Goal: Task Accomplishment & Management: Manage account settings

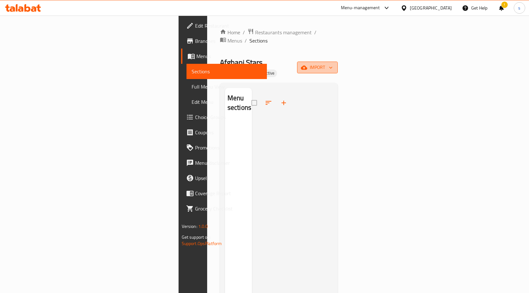
click at [333, 64] on span "import" at bounding box center [317, 68] width 31 height 8
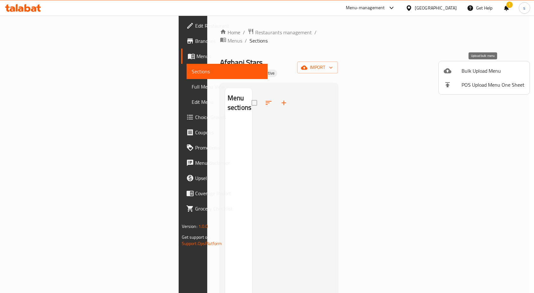
click at [479, 74] on span "Bulk Upload Menu" at bounding box center [493, 71] width 63 height 8
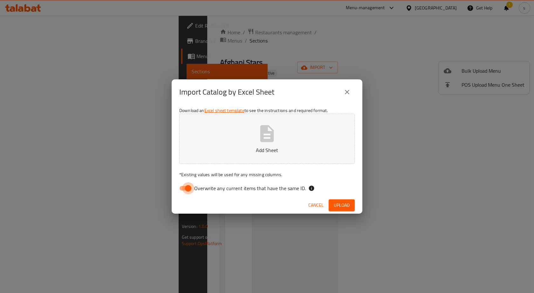
click at [185, 187] on input "Overwrite any current items that have the same ID." at bounding box center [188, 188] width 36 height 12
checkbox input "false"
click at [240, 155] on button "Add Sheet" at bounding box center [266, 139] width 175 height 50
click at [342, 205] on span "Upload" at bounding box center [342, 206] width 16 height 8
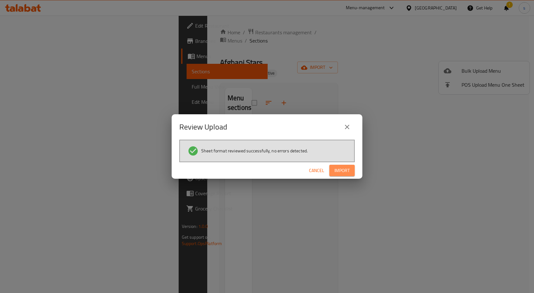
click at [340, 172] on span "Import" at bounding box center [341, 171] width 15 height 8
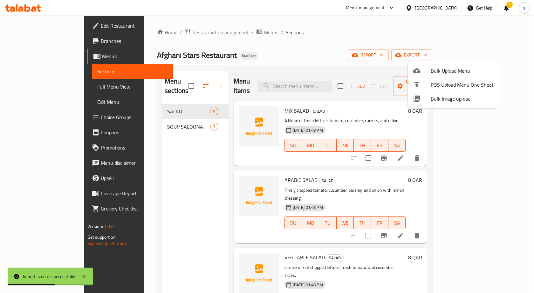
click at [39, 90] on div at bounding box center [267, 146] width 534 height 293
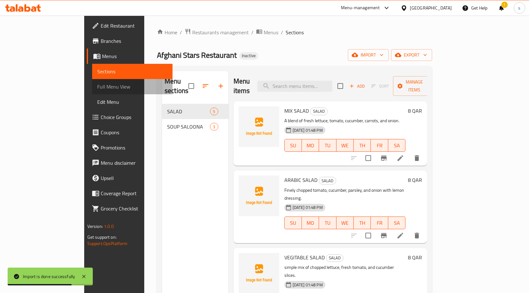
click at [97, 89] on span "Full Menu View" at bounding box center [132, 87] width 70 height 8
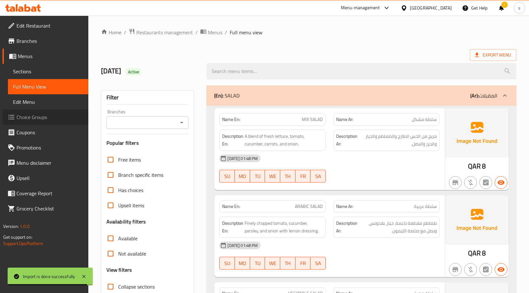
click at [37, 120] on span "Choice Groups" at bounding box center [50, 117] width 67 height 8
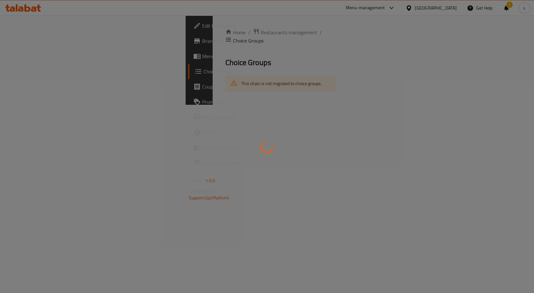
click at [147, 126] on div at bounding box center [267, 146] width 534 height 293
click at [204, 175] on div at bounding box center [267, 146] width 534 height 293
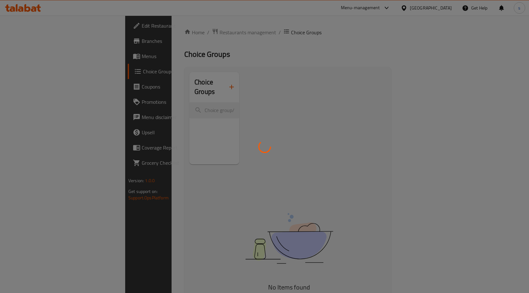
click at [203, 146] on div at bounding box center [264, 146] width 529 height 293
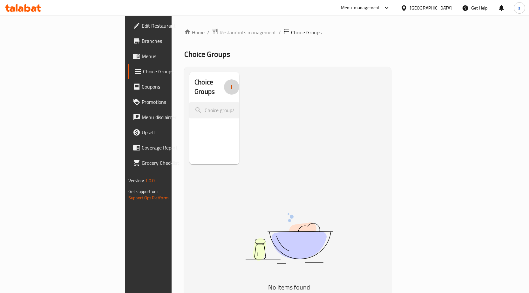
click at [228, 84] on icon "button" at bounding box center [232, 87] width 8 height 8
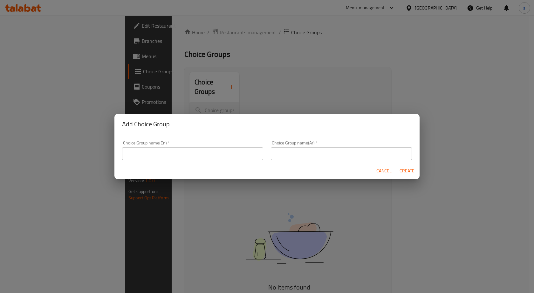
click at [200, 155] on input "text" at bounding box center [192, 153] width 141 height 13
type input "ؤ"
drag, startPoint x: 157, startPoint y: 154, endPoint x: 144, endPoint y: 151, distance: 13.6
click at [144, 151] on input "Choose Size" at bounding box center [192, 153] width 141 height 13
drag, startPoint x: 145, startPoint y: 155, endPoint x: 158, endPoint y: 156, distance: 12.8
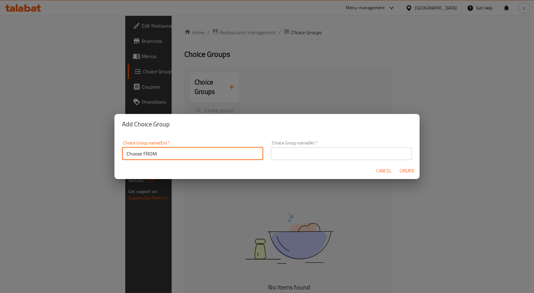
click at [158, 156] on input "Choose FROM" at bounding box center [192, 153] width 141 height 13
type input "Choose From"
click at [274, 153] on input "text" at bounding box center [341, 153] width 141 height 13
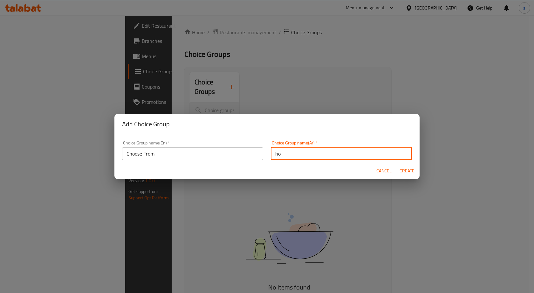
type input "h"
type input "اختر من"
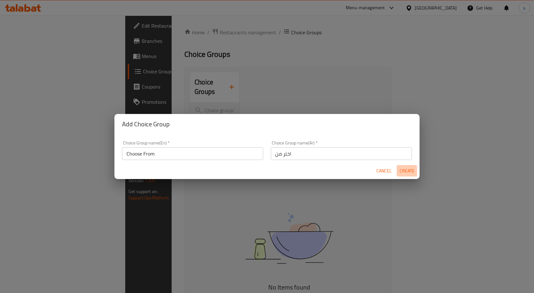
click at [407, 170] on span "Create" at bounding box center [406, 171] width 15 height 8
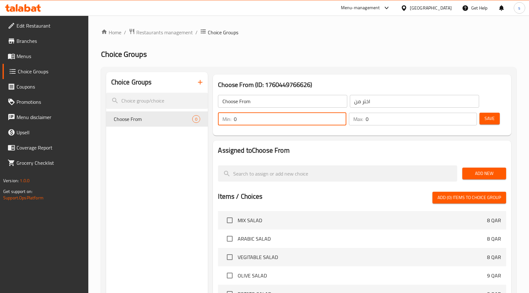
drag, startPoint x: 237, startPoint y: 120, endPoint x: 232, endPoint y: 120, distance: 4.5
click at [232, 120] on div "Min: 0 ​" at bounding box center [282, 119] width 128 height 13
type input "1"
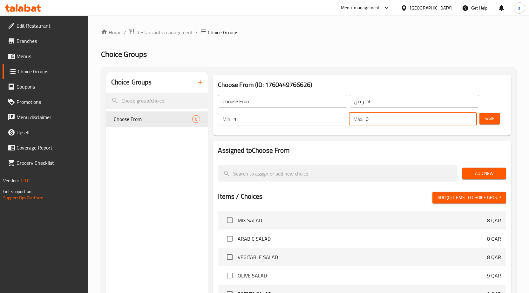
drag, startPoint x: 376, startPoint y: 121, endPoint x: 358, endPoint y: 117, distance: 18.4
click at [357, 116] on div "Max: 0 ​" at bounding box center [413, 119] width 128 height 13
type input "1"
click at [492, 122] on span "Save" at bounding box center [490, 119] width 10 height 8
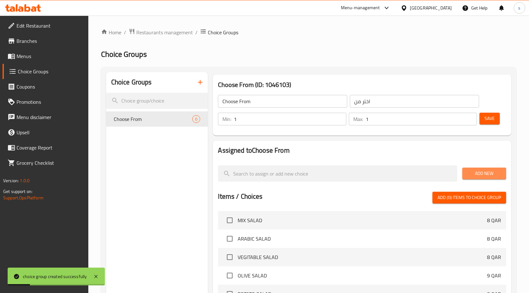
click at [468, 171] on span "Add New" at bounding box center [485, 174] width 34 height 8
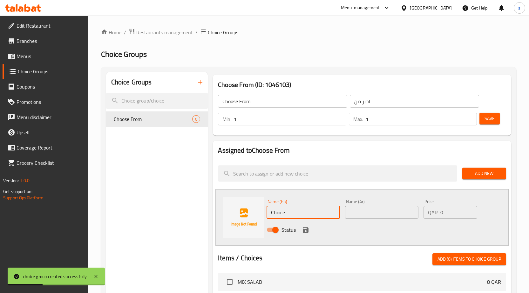
drag, startPoint x: 312, startPoint y: 211, endPoint x: 268, endPoint y: 213, distance: 44.2
click at [268, 213] on input "Choice" at bounding box center [303, 212] width 73 height 13
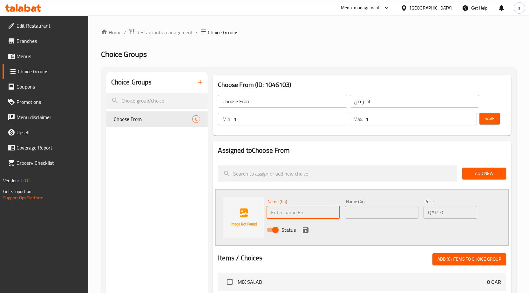
click at [289, 213] on input "text" at bounding box center [303, 212] width 73 height 13
paste input "MEAT"
type input "MEAT"
click at [375, 216] on input "text" at bounding box center [381, 212] width 73 height 13
click at [365, 208] on input "text" at bounding box center [381, 212] width 73 height 13
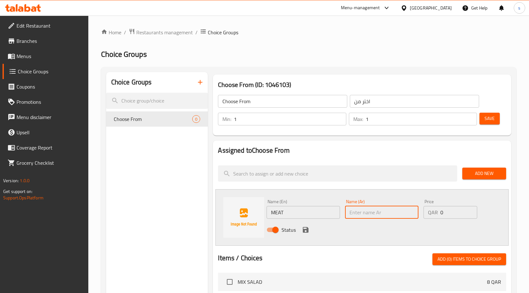
paste input "لحم"
type input "لحم"
drag, startPoint x: 451, startPoint y: 216, endPoint x: 440, endPoint y: 214, distance: 11.3
click at [441, 214] on input "0" at bounding box center [459, 212] width 37 height 13
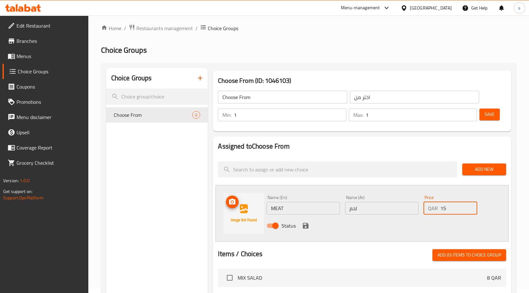
scroll to position [32, 0]
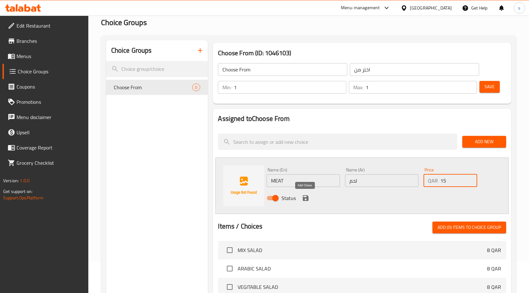
type input "15"
click at [306, 200] on icon "save" at bounding box center [306, 199] width 8 height 8
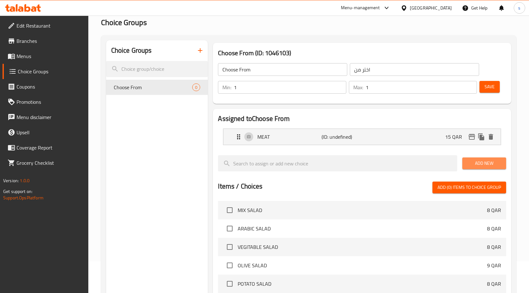
click at [490, 163] on span "Add New" at bounding box center [485, 164] width 34 height 8
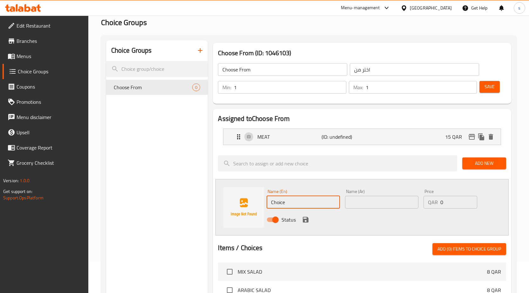
drag, startPoint x: 287, startPoint y: 203, endPoint x: 253, endPoint y: 206, distance: 33.5
click at [253, 206] on div "Name (En) Choice Name (En) Name (Ar) Name (Ar) Price QAR 0 Price Status" at bounding box center [362, 207] width 293 height 57
click at [293, 202] on input "Choice" at bounding box center [303, 202] width 73 height 13
paste input "HICKEN"
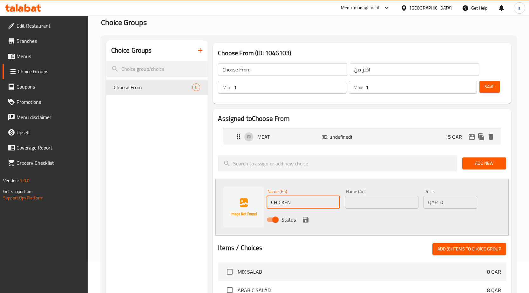
type input "CHICKEN"
click at [377, 203] on input "text" at bounding box center [381, 202] width 73 height 13
click at [367, 206] on input "text" at bounding box center [381, 202] width 73 height 13
paste input "دجاج"
type input "دجاج"
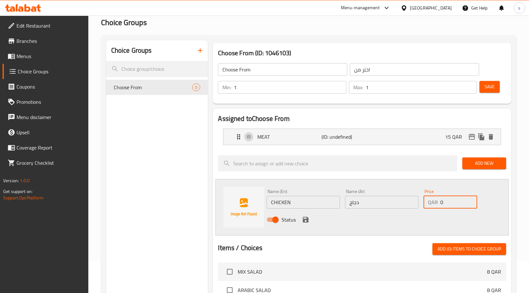
drag, startPoint x: 451, startPoint y: 206, endPoint x: 437, endPoint y: 203, distance: 14.3
click at [437, 203] on div "QAR 0 Price" at bounding box center [451, 202] width 54 height 13
type input "15"
click at [497, 162] on span "Add New" at bounding box center [485, 164] width 34 height 8
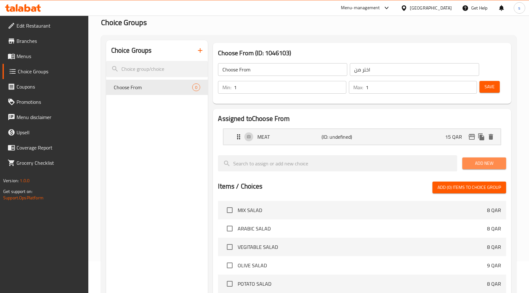
click at [490, 164] on span "Add New" at bounding box center [485, 164] width 34 height 8
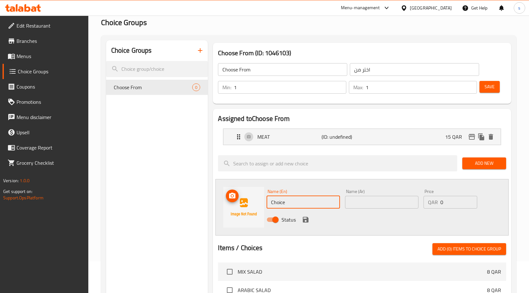
drag, startPoint x: 292, startPoint y: 204, endPoint x: 263, endPoint y: 206, distance: 28.7
click at [263, 206] on div "Name (En) Choice Name (En) Name (Ar) Name (Ar) Price QAR 0 Price Status" at bounding box center [362, 207] width 293 height 57
click at [388, 201] on input "text" at bounding box center [381, 202] width 73 height 13
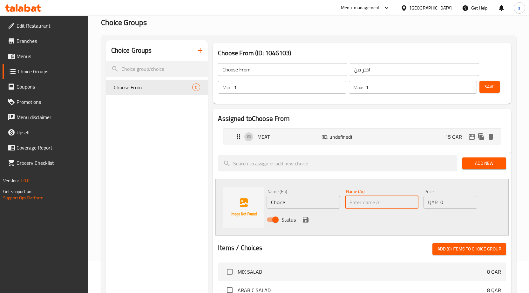
paste input "دجاج"
type input "دجاج"
click at [308, 207] on input "Choice" at bounding box center [303, 202] width 73 height 13
drag, startPoint x: 274, startPoint y: 207, endPoint x: 259, endPoint y: 206, distance: 15.3
click at [259, 206] on div "Name (En) Choice Name (En) Name (Ar) دجاج Name (Ar) Price QAR 0 Price Status" at bounding box center [362, 207] width 293 height 57
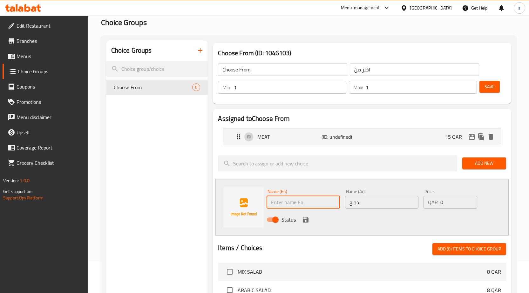
click at [296, 210] on div "Name (En) Name (En)" at bounding box center [303, 199] width 79 height 24
click at [312, 207] on input "text" at bounding box center [303, 202] width 73 height 13
paste input "CHICKEN"
type input "CHICKEN"
drag, startPoint x: 455, startPoint y: 204, endPoint x: 438, endPoint y: 203, distance: 16.6
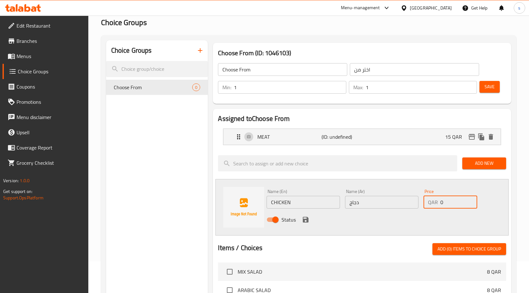
click at [438, 203] on div "QAR 0 Price" at bounding box center [451, 202] width 54 height 13
type input "15"
click at [305, 218] on icon "save" at bounding box center [306, 220] width 8 height 8
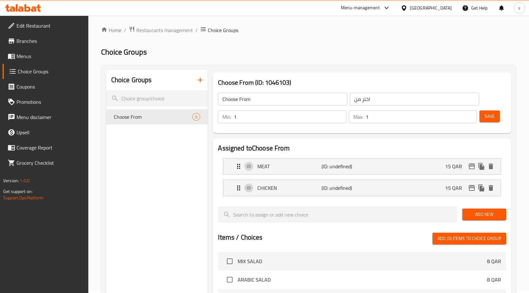
scroll to position [0, 0]
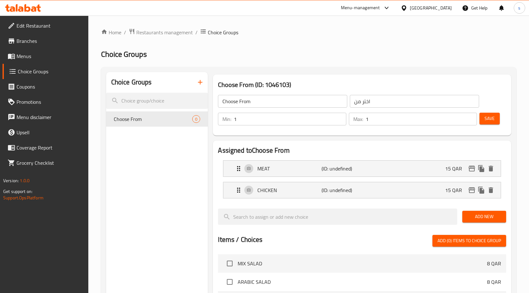
click at [492, 117] on span "Save" at bounding box center [490, 119] width 10 height 8
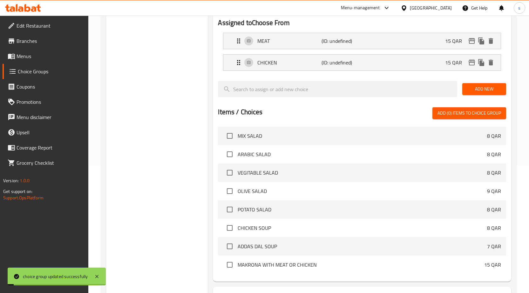
scroll to position [181, 0]
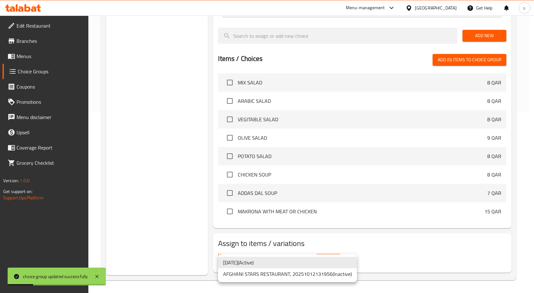
click at [280, 275] on li "AFGHANI STARS RESTAURANT, 20251012131956 ( Inactive )" at bounding box center [287, 274] width 139 height 11
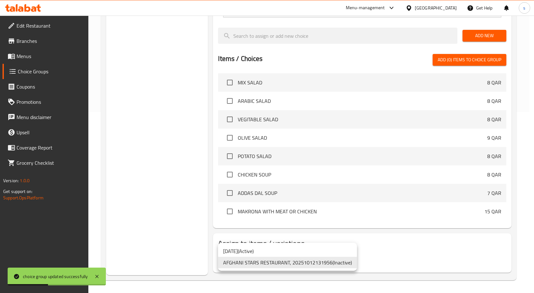
click at [297, 254] on li "14/10/2025 ( Active )" at bounding box center [287, 251] width 139 height 11
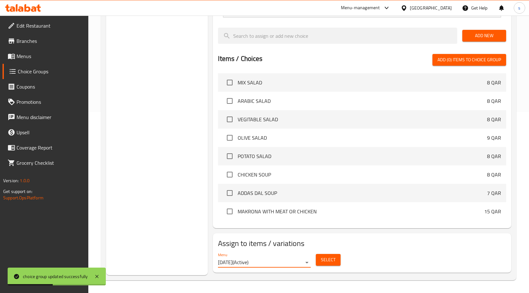
click at [321, 260] on span "Select" at bounding box center [328, 260] width 15 height 8
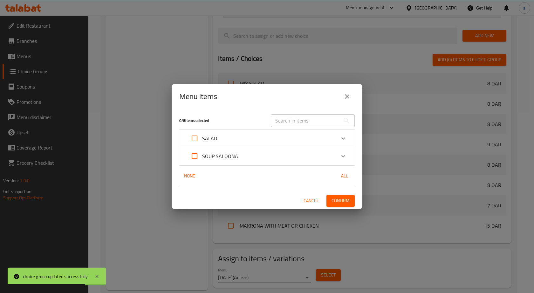
click at [276, 158] on div "SOUP SALOONA" at bounding box center [261, 156] width 149 height 15
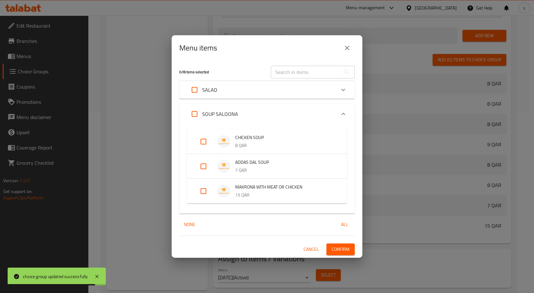
click at [202, 188] on input "Expand" at bounding box center [203, 191] width 15 height 15
checkbox input "true"
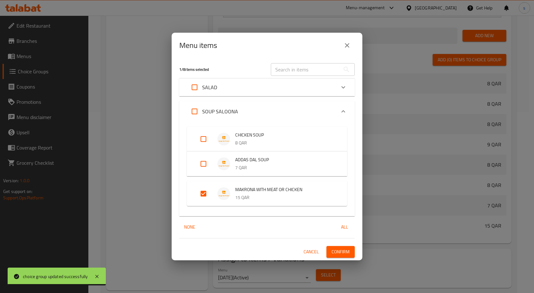
click at [341, 250] on span "Confirm" at bounding box center [341, 252] width 18 height 8
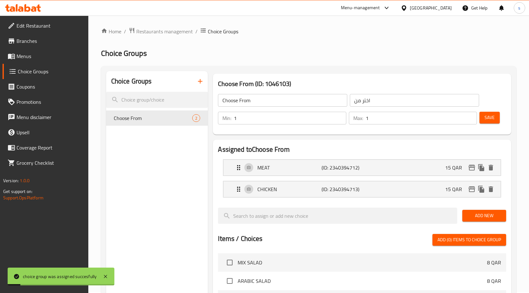
scroll to position [0, 0]
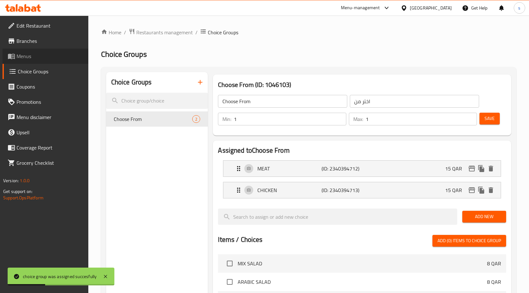
click at [27, 56] on span "Menus" at bounding box center [50, 56] width 67 height 8
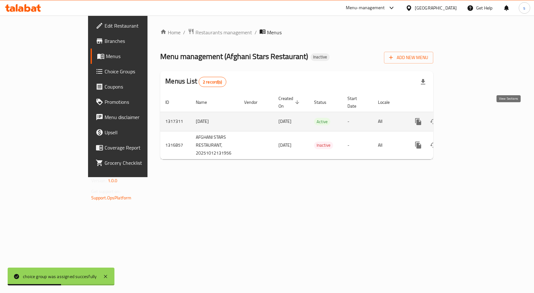
click at [468, 118] on icon "enhanced table" at bounding box center [464, 122] width 8 height 8
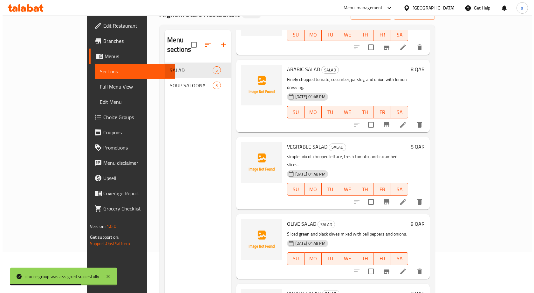
scroll to position [89, 0]
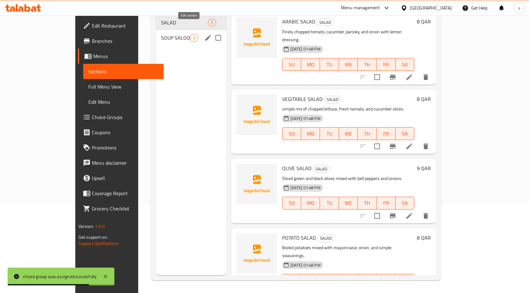
click at [204, 34] on icon "edit" at bounding box center [208, 38] width 8 height 8
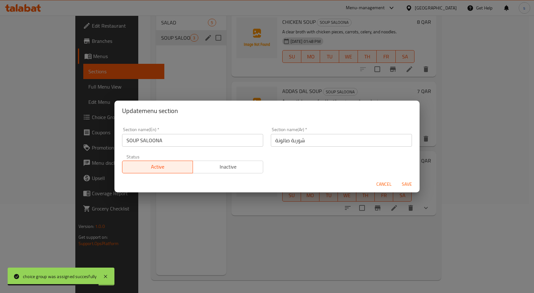
click at [167, 69] on div "Update menu section Section name(En)   * SOUP SALOONA Section name(En) * Sectio…" at bounding box center [267, 146] width 534 height 293
click at [384, 184] on span "Cancel" at bounding box center [383, 185] width 15 height 8
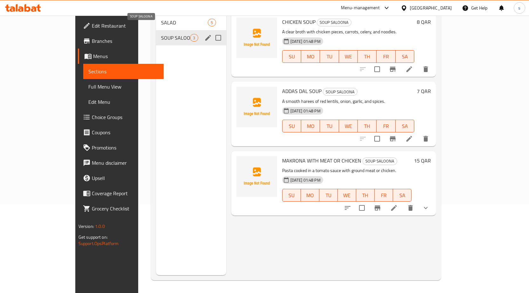
click at [161, 34] on span "SOUP SALOONA" at bounding box center [175, 38] width 29 height 8
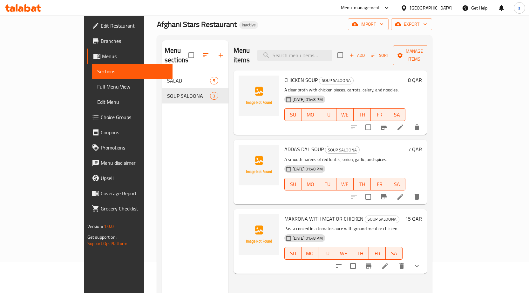
scroll to position [25, 0]
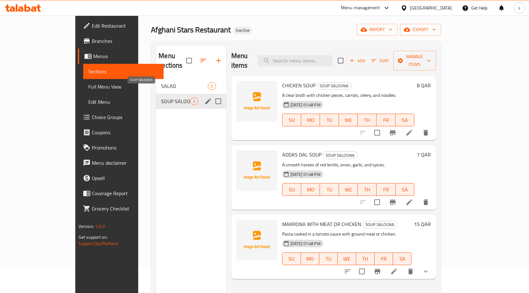
click at [161, 98] on span "SOUP SALOONA" at bounding box center [175, 102] width 29 height 8
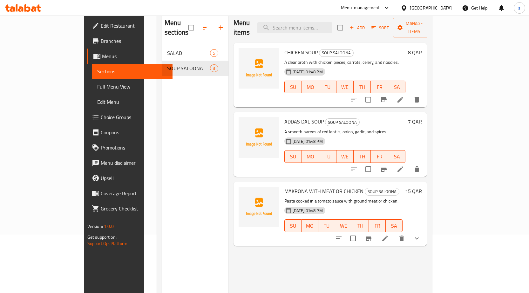
scroll to position [89, 0]
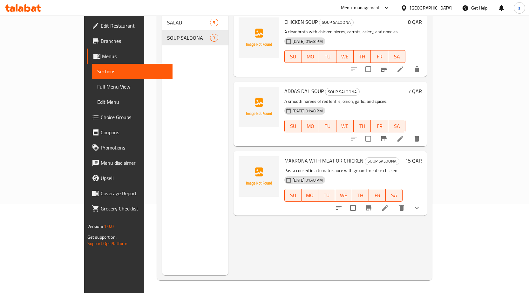
click at [422, 156] on h6 "15 QAR" at bounding box center [413, 160] width 17 height 9
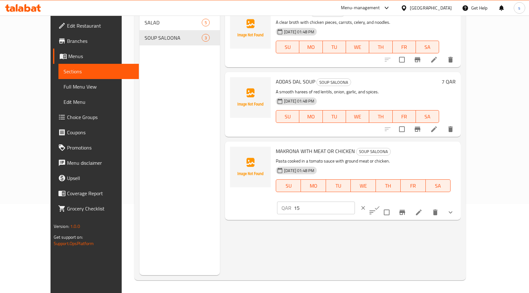
click at [381, 205] on icon "ok" at bounding box center [377, 208] width 6 height 6
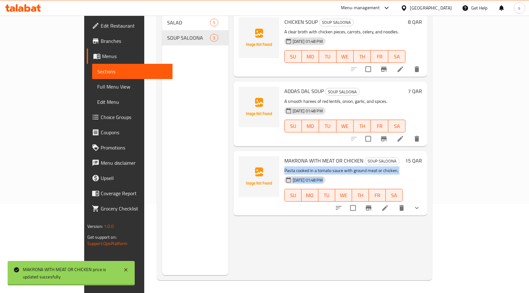
drag, startPoint x: 456, startPoint y: 154, endPoint x: 442, endPoint y: 152, distance: 14.0
click at [422, 156] on h6 "15 QAR" at bounding box center [413, 160] width 17 height 9
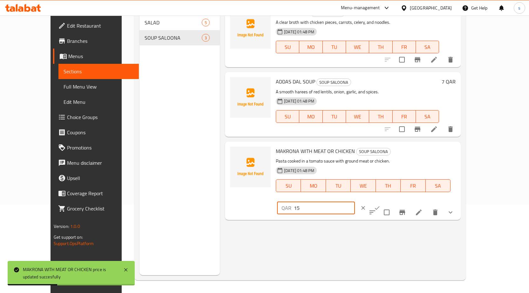
drag, startPoint x: 439, startPoint y: 155, endPoint x: 419, endPoint y: 156, distance: 19.4
click at [355, 202] on div "QAR 15 ​" at bounding box center [316, 208] width 78 height 13
type input "0"
click at [381, 205] on icon "ok" at bounding box center [377, 208] width 6 height 6
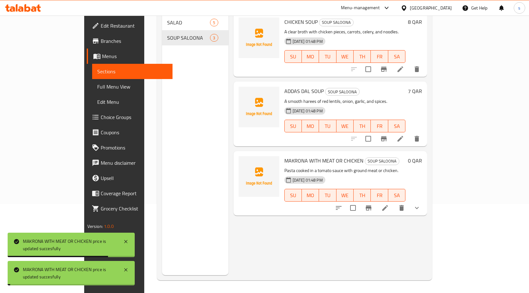
click at [354, 230] on div "Menu items Add Sort Manage items CHICKEN SOUP SOUP SALOONA A clear broth with c…" at bounding box center [328, 128] width 199 height 293
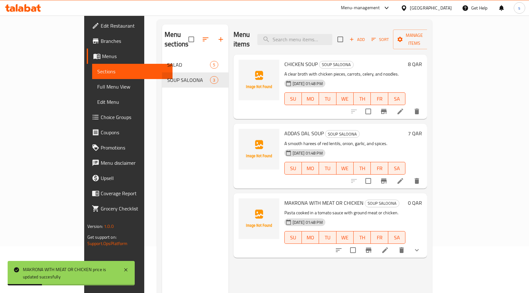
scroll to position [0, 0]
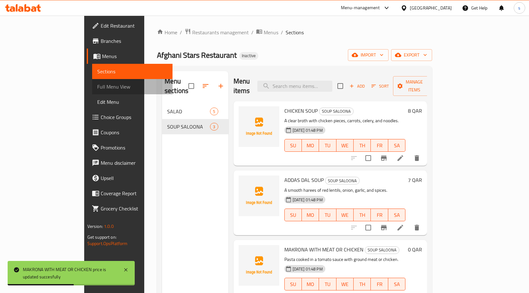
click at [97, 87] on span "Full Menu View" at bounding box center [132, 87] width 70 height 8
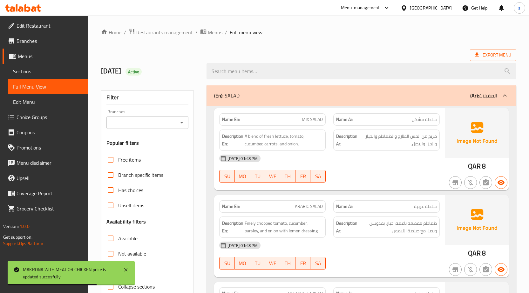
scroll to position [127, 0]
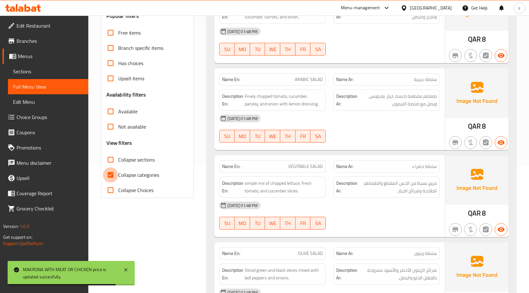
click at [110, 171] on input "Collapse categories" at bounding box center [110, 175] width 15 height 15
checkbox input "false"
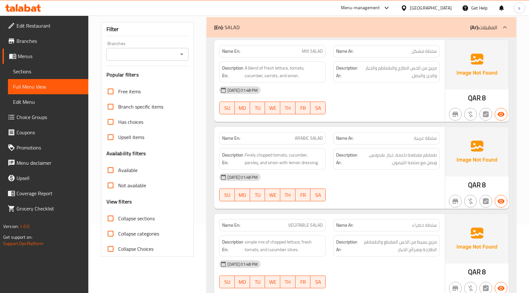
scroll to position [0, 0]
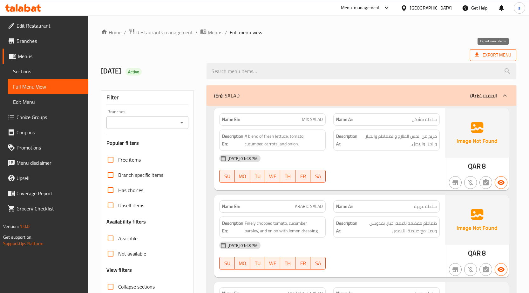
click at [483, 54] on span "Export Menu" at bounding box center [493, 55] width 36 height 8
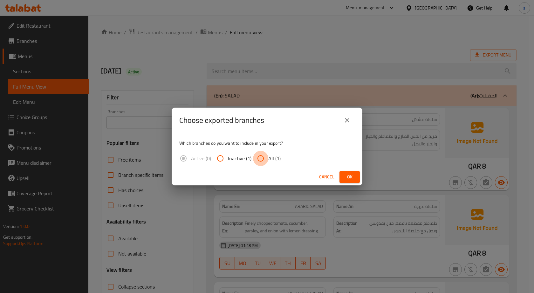
click at [259, 159] on input "All (1)" at bounding box center [260, 158] width 15 height 15
radio input "true"
click at [352, 177] on span "Ok" at bounding box center [350, 177] width 10 height 8
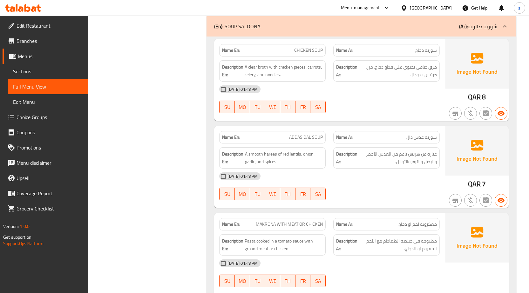
scroll to position [672, 0]
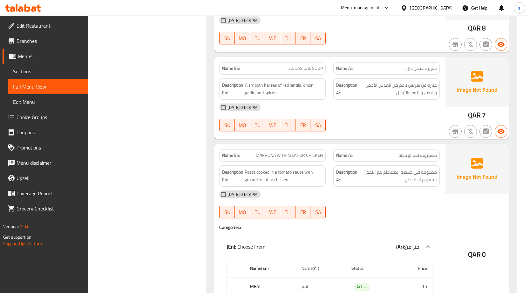
scroll to position [609, 0]
click at [291, 159] on span "MAKRONA WITH MEAT OR CHICKEN" at bounding box center [289, 156] width 67 height 7
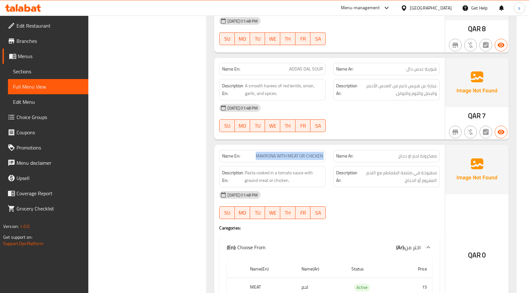
copy span "MAKRONA WITH MEAT OR CHICKEN"
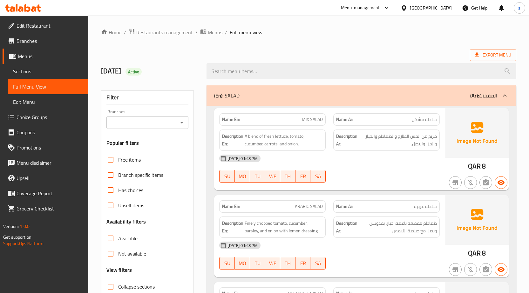
click at [28, 69] on span "Sections" at bounding box center [48, 72] width 70 height 8
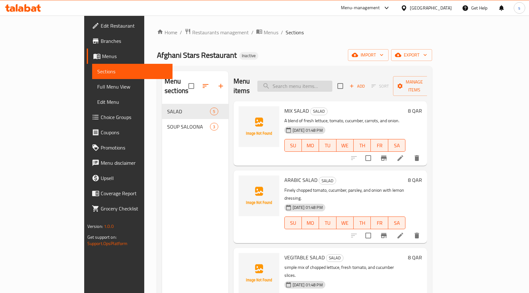
click at [311, 86] on input "search" at bounding box center [294, 86] width 75 height 11
paste input "MAKRONA WITH MEAT OR CHICKEN"
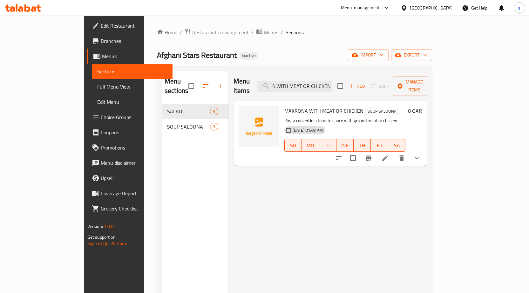
type input "MAKRONA WITH MEAT OR CHICKEN"
click at [388, 155] on icon at bounding box center [385, 158] width 6 height 6
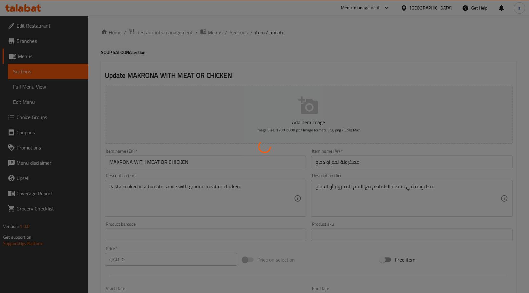
type input "اختر من"
type input "1"
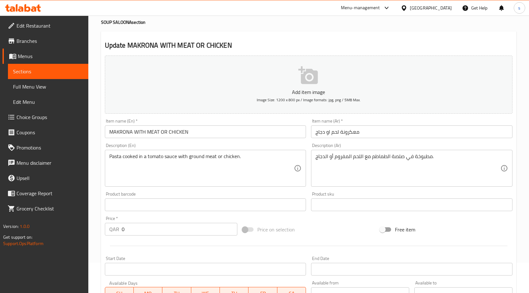
scroll to position [32, 0]
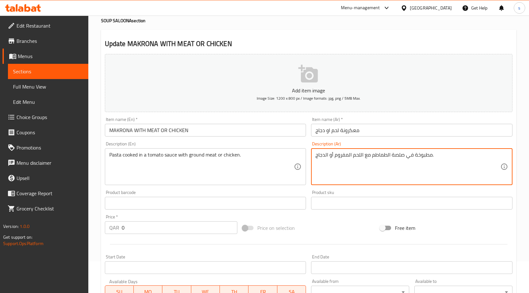
drag, startPoint x: 400, startPoint y: 157, endPoint x: 392, endPoint y: 155, distance: 8.5
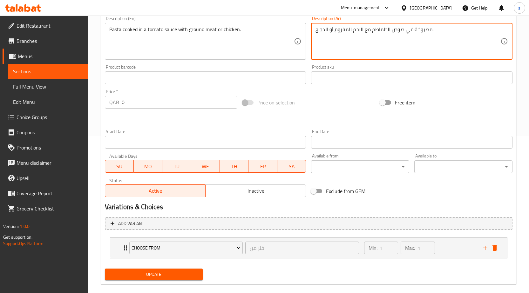
scroll to position [159, 0]
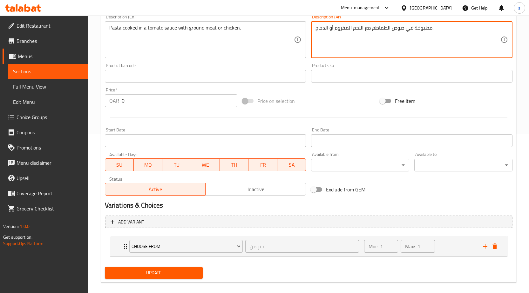
type textarea "مطبوخة في صوص الطماطم مع اللحم المفروم أو الدجاج."
click at [184, 268] on button "Update" at bounding box center [154, 273] width 98 height 12
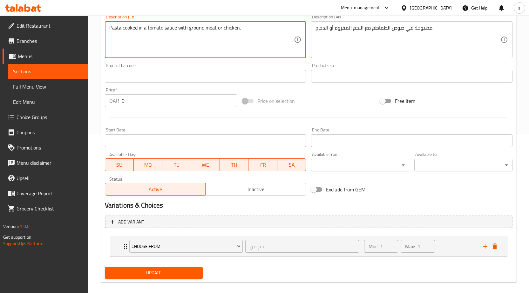
drag, startPoint x: 122, startPoint y: 31, endPoint x: 97, endPoint y: 30, distance: 24.8
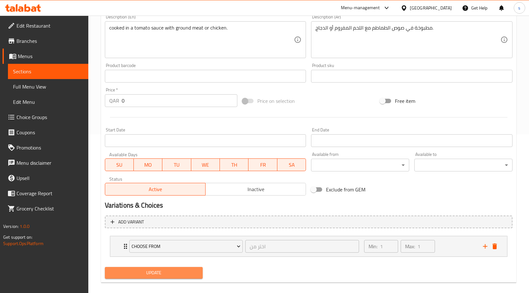
click at [181, 278] on button "Update" at bounding box center [154, 273] width 98 height 12
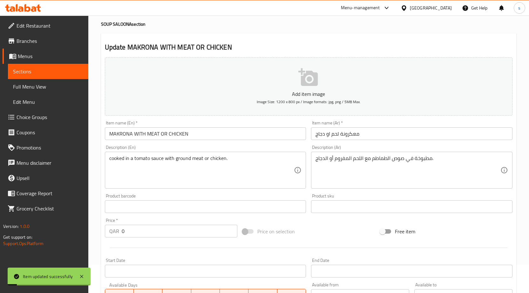
scroll to position [0, 0]
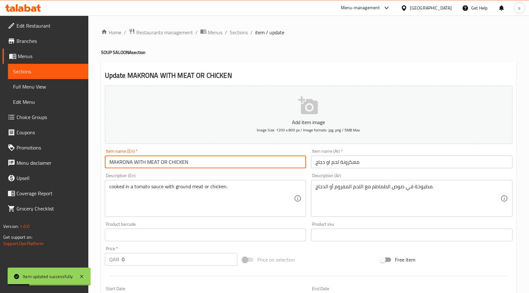
drag, startPoint x: 198, startPoint y: 160, endPoint x: 93, endPoint y: 165, distance: 105.7
click at [93, 165] on div "Home / Restaurants management / Menus / Sections / item / update SOUP SALOONA s…" at bounding box center [308, 238] width 441 height 444
click at [111, 161] on input "MAKRONA WITH MEAT OR CHICKEN" at bounding box center [206, 162] width 202 height 13
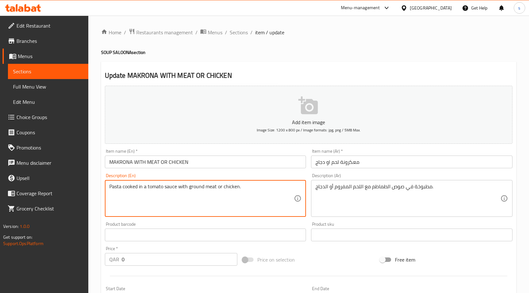
type textarea "Pasta cooked in a tomato sauce with ground meat or chicken."
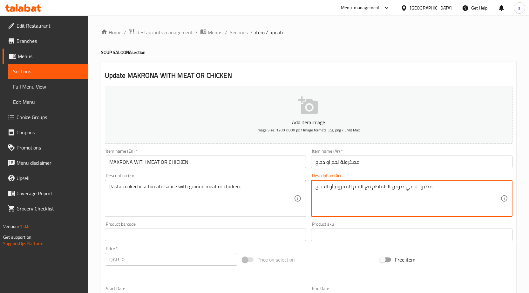
click at [432, 189] on textarea "مطبوخة في صوص الطماطم مع اللحم المفروم أو الدجاج." at bounding box center [408, 199] width 185 height 30
click at [434, 188] on textarea "مطبوخة في صوص الطماطم مع اللحم المفروم أو الدجاج." at bounding box center [408, 199] width 185 height 30
click at [432, 188] on textarea "مطبوخة في صوص الطماطم مع اللحم المفروم أو الدجاج." at bounding box center [408, 199] width 185 height 30
click at [506, 187] on div "مطبوخة في صوص الطماطم مع اللحم المفروم أو الدجاج. Description (Ar)" at bounding box center [412, 198] width 202 height 37
click at [500, 186] on textarea "مطبوخة في صوص الطماطم مع اللحم المفروم أو الدجاج." at bounding box center [408, 199] width 185 height 30
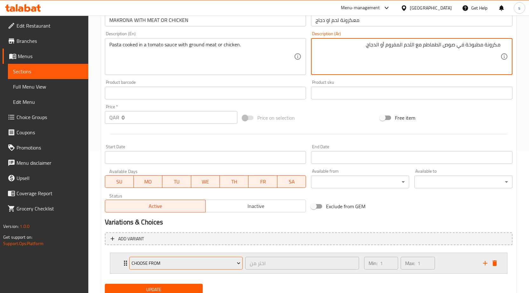
scroll to position [166, 0]
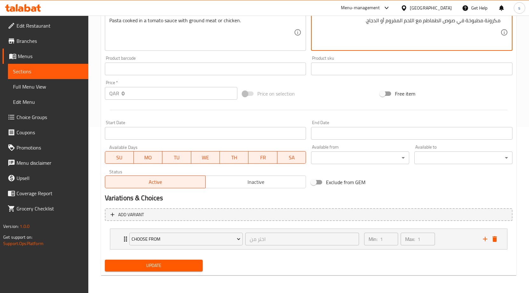
type textarea "مكرونة مطبوخة في صوص الطماطم مع اللحم المفروم أو الدجاج."
click at [173, 269] on span "Update" at bounding box center [154, 266] width 88 height 8
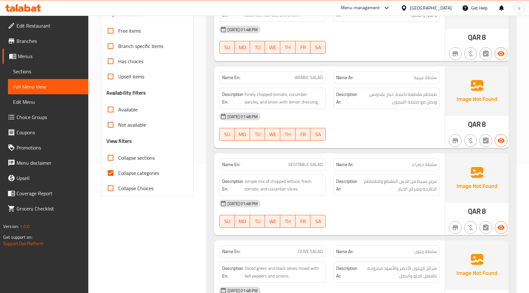
scroll to position [159, 0]
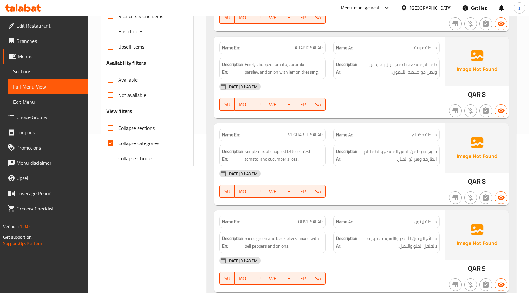
click at [120, 145] on span "Collapse categories" at bounding box center [138, 144] width 41 height 8
click at [118, 145] on input "Collapse categories" at bounding box center [110, 143] width 15 height 15
checkbox input "false"
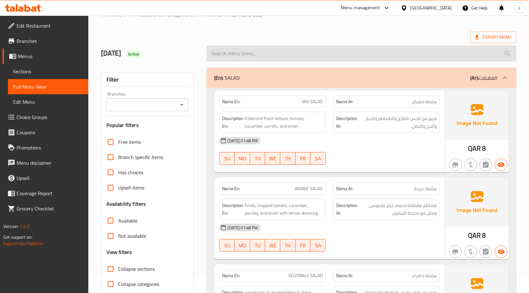
scroll to position [0, 0]
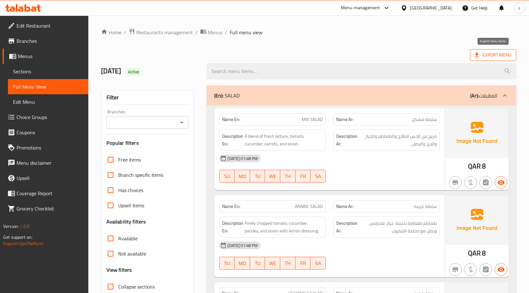
click at [490, 55] on span "Export Menu" at bounding box center [493, 55] width 36 height 8
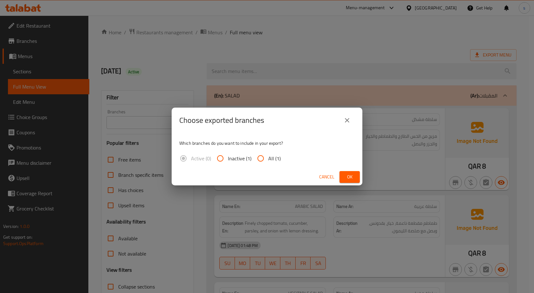
click at [256, 156] on input "All (1)" at bounding box center [260, 158] width 15 height 15
radio input "true"
click at [350, 178] on span "Ok" at bounding box center [350, 177] width 10 height 8
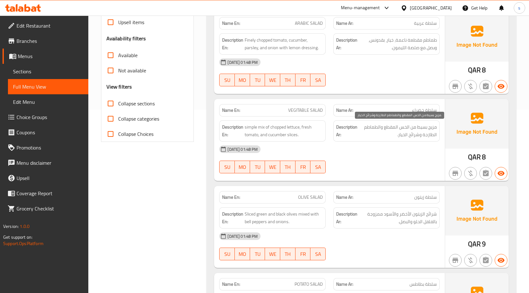
scroll to position [191, 0]
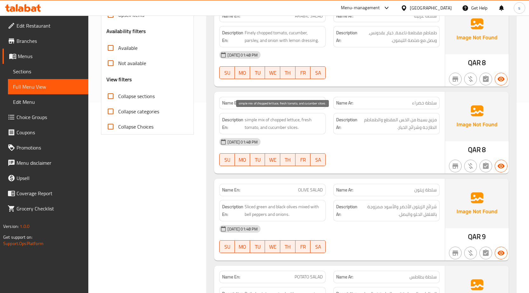
click at [294, 127] on span "simple mix of chopped lettuce, fresh tomato, and cucumber slices." at bounding box center [284, 124] width 78 height 16
click at [298, 127] on span "simple mix of chopped lettuce, fresh tomato, and cucumber slices." at bounding box center [284, 124] width 78 height 16
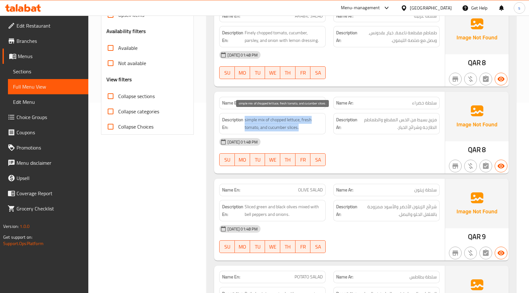
click at [298, 127] on span "simple mix of chopped lettuce, fresh tomato, and cucumber slices." at bounding box center [284, 124] width 78 height 16
click at [322, 131] on span "simple mix of chopped lettuce, fresh tomato, and cucumber slices." at bounding box center [284, 124] width 78 height 16
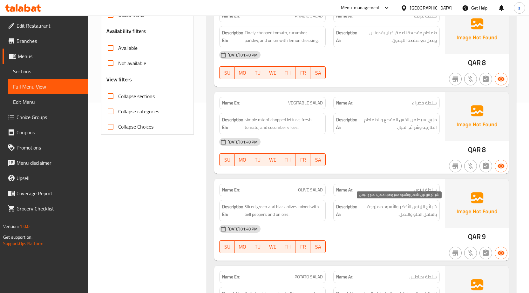
click at [409, 210] on span "شرائح الزيتون الأخضر والأسود ممزوجة بالفلفل الحلو والبصل." at bounding box center [398, 211] width 78 height 16
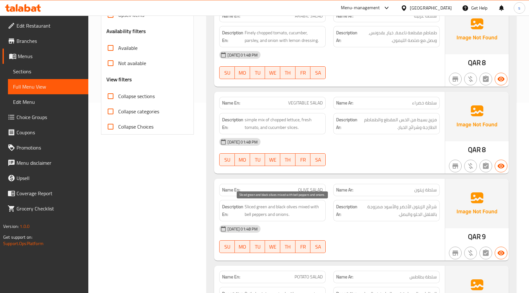
click at [301, 212] on span "Sliced green and black olives mixed with bell peppers and onions." at bounding box center [284, 211] width 78 height 16
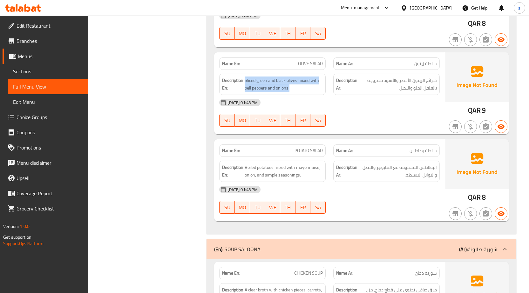
scroll to position [318, 0]
click at [405, 179] on div "Description Ar: البطاطس المسلوقة مع المايونيز والبصل والتوابل البسيطة." at bounding box center [386, 170] width 106 height 21
click at [405, 178] on span "البطاطس المسلوقة مع المايونيز والبصل والتوابل البسيطة." at bounding box center [398, 171] width 78 height 16
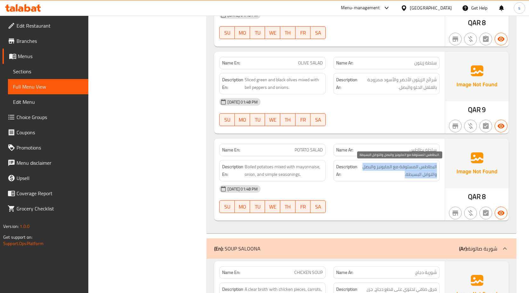
click at [405, 178] on span "البطاطس المسلوقة مع المايونيز والبصل والتوابل البسيطة." at bounding box center [398, 171] width 78 height 16
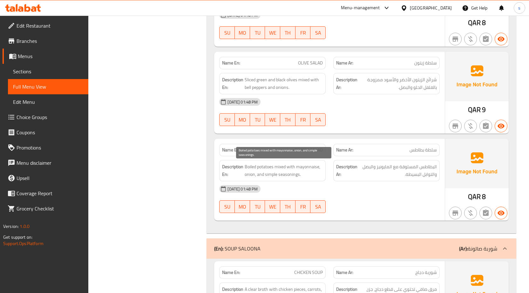
click at [306, 175] on span "Boiled potatoes mixed with mayonnaise, onion, and simple seasonings." at bounding box center [284, 171] width 78 height 16
click at [262, 167] on span "Boiled potatoes mixed with mayonnaise, onion, and simple seasonings." at bounding box center [284, 171] width 78 height 16
click at [278, 167] on span "Boiled potatoes mixed with mayonnaise, onion, and simple seasonings." at bounding box center [284, 171] width 78 height 16
drag, startPoint x: 274, startPoint y: 167, endPoint x: 244, endPoint y: 168, distance: 29.6
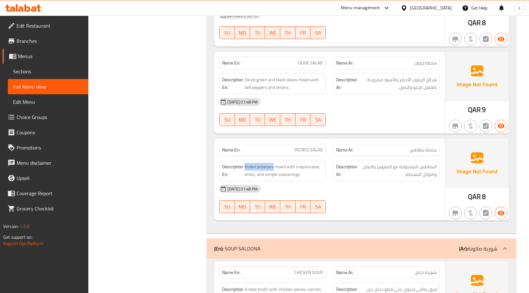
click at [244, 168] on h6 "Description En: Boiled potatoes mixed with mayonnaise, onion, and simple season…" at bounding box center [272, 171] width 101 height 16
click at [274, 171] on span "Boiled potatoes mixed with mayonnaise, onion, and simple seasonings." at bounding box center [284, 171] width 78 height 16
click at [275, 171] on span "Boiled potatoes mixed with mayonnaise, onion, and simple seasonings." at bounding box center [284, 171] width 78 height 16
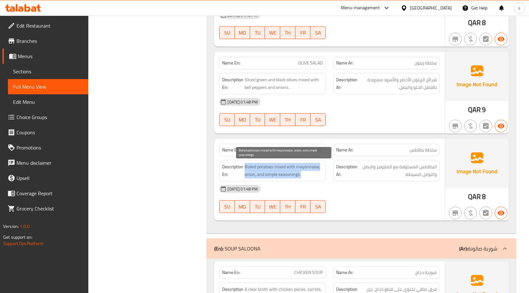
click at [275, 171] on span "Boiled potatoes mixed with mayonnaise, onion, and simple seasonings." at bounding box center [284, 171] width 78 height 16
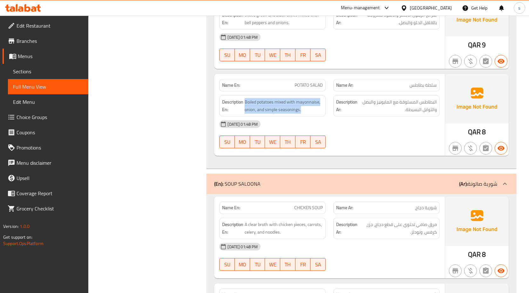
scroll to position [445, 0]
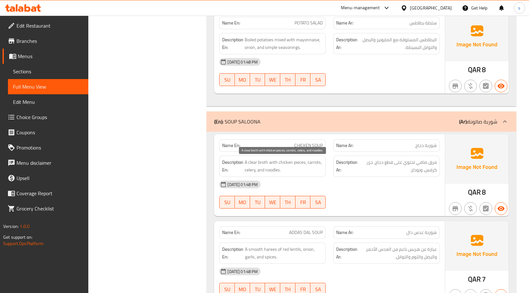
click at [261, 166] on span "A clear broth with chicken pieces, carrots, celery, and noodles." at bounding box center [284, 167] width 78 height 16
click at [316, 168] on span "A clear broth with chicken pieces, carrots, celery, and noodles." at bounding box center [284, 167] width 78 height 16
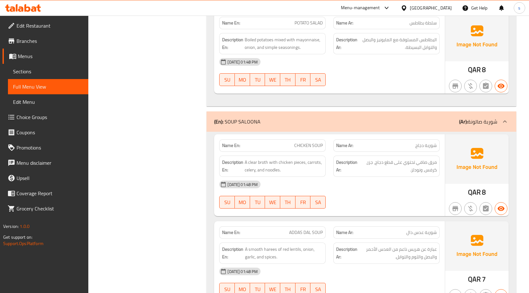
click at [376, 231] on p "Name Ar: شوربة عدس دال" at bounding box center [386, 233] width 101 height 7
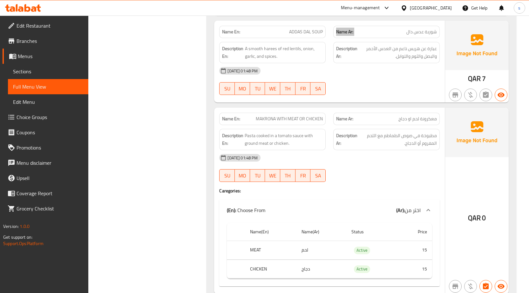
scroll to position [672, 0]
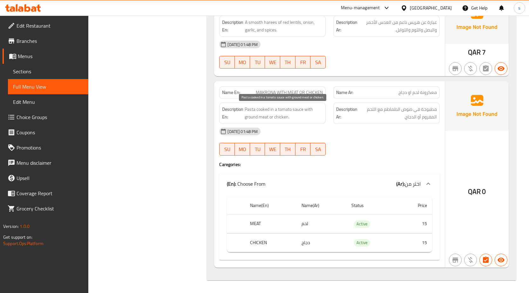
click at [255, 109] on span "Pasta cooked in a tomato sauce with ground meat or chicken." at bounding box center [284, 114] width 78 height 16
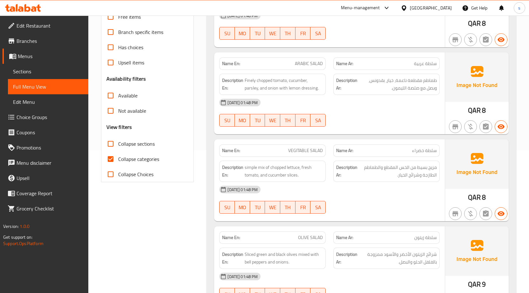
scroll to position [199, 0]
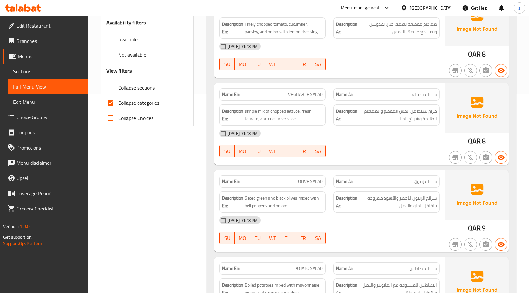
click at [151, 105] on span "Collapse categories" at bounding box center [138, 103] width 41 height 8
click at [118, 105] on input "Collapse categories" at bounding box center [110, 102] width 15 height 15
checkbox input "false"
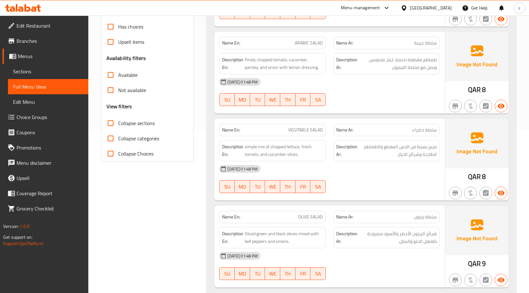
scroll to position [0, 0]
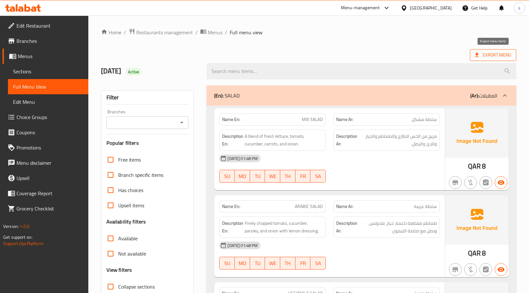
click at [484, 60] on span "Export Menu" at bounding box center [493, 55] width 46 height 12
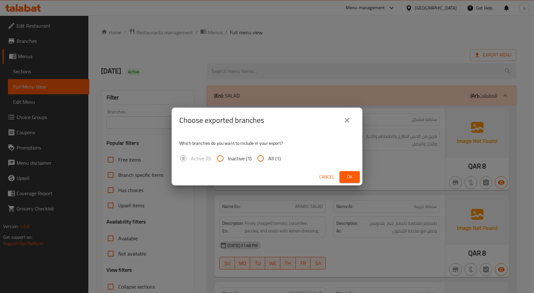
click at [266, 159] on input "All (1)" at bounding box center [260, 158] width 15 height 15
radio input "true"
click at [353, 178] on span "Ok" at bounding box center [350, 177] width 10 height 8
